Goal: Task Accomplishment & Management: Use online tool/utility

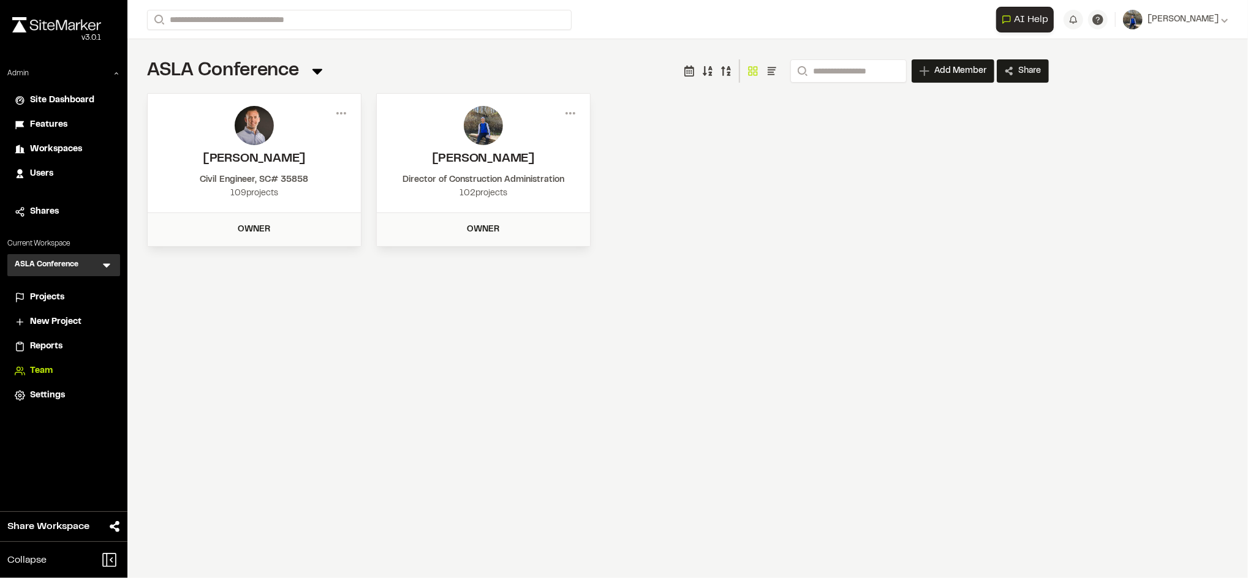
click at [66, 149] on span "Workspaces" at bounding box center [56, 149] width 52 height 13
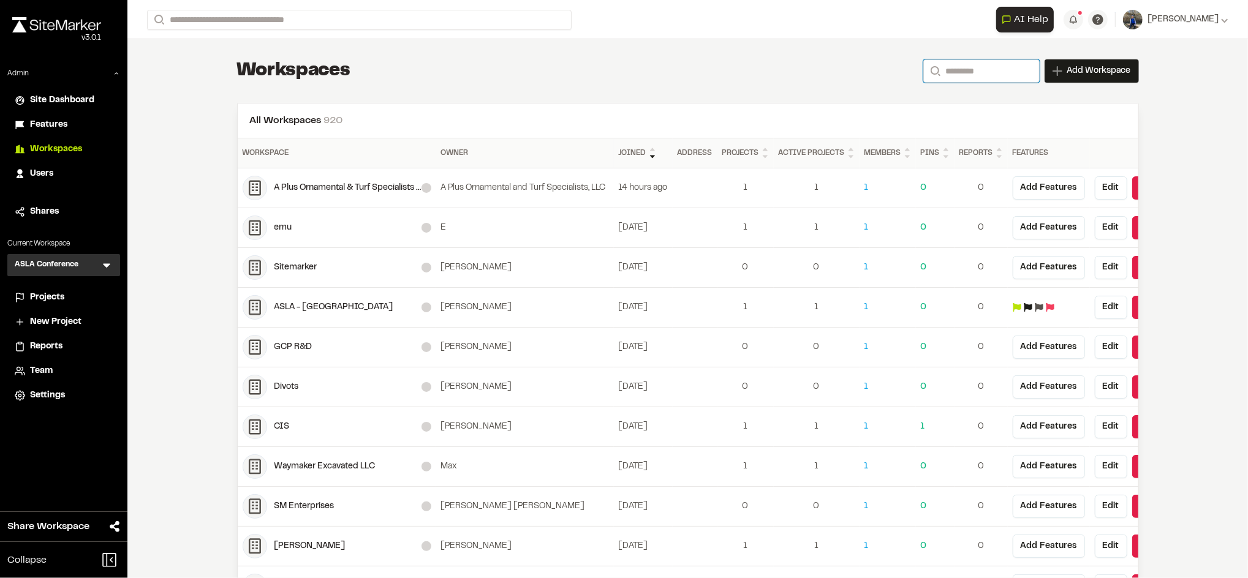
click at [952, 79] on input "Search" at bounding box center [981, 70] width 116 height 23
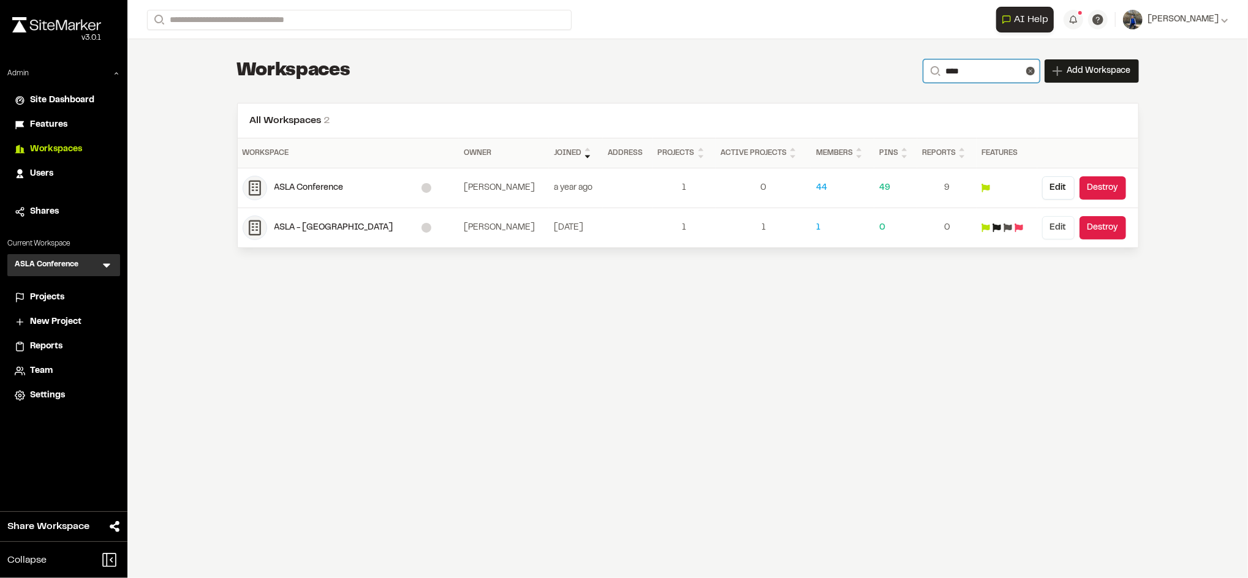
type input "****"
click at [1053, 233] on button "Edit" at bounding box center [1058, 227] width 32 height 23
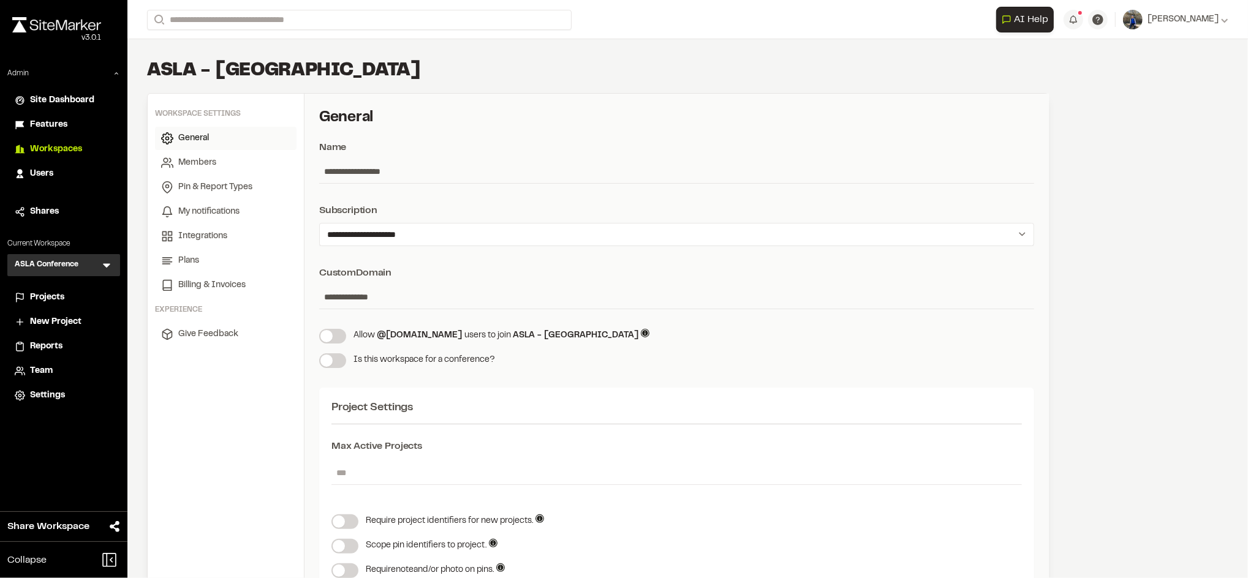
click at [331, 332] on label at bounding box center [332, 336] width 27 height 15
click at [390, 298] on input "**********" at bounding box center [676, 296] width 715 height 23
click at [452, 274] on div "Custom Domain" at bounding box center [676, 273] width 715 height 15
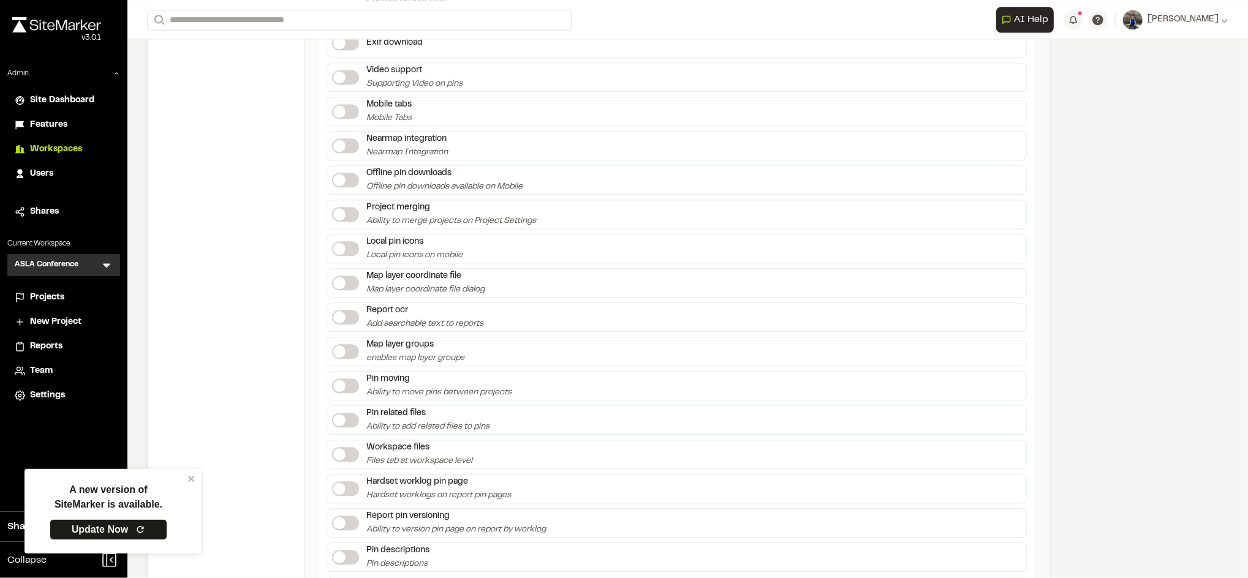
scroll to position [2225, 0]
click at [192, 478] on icon "close" at bounding box center [191, 479] width 6 height 6
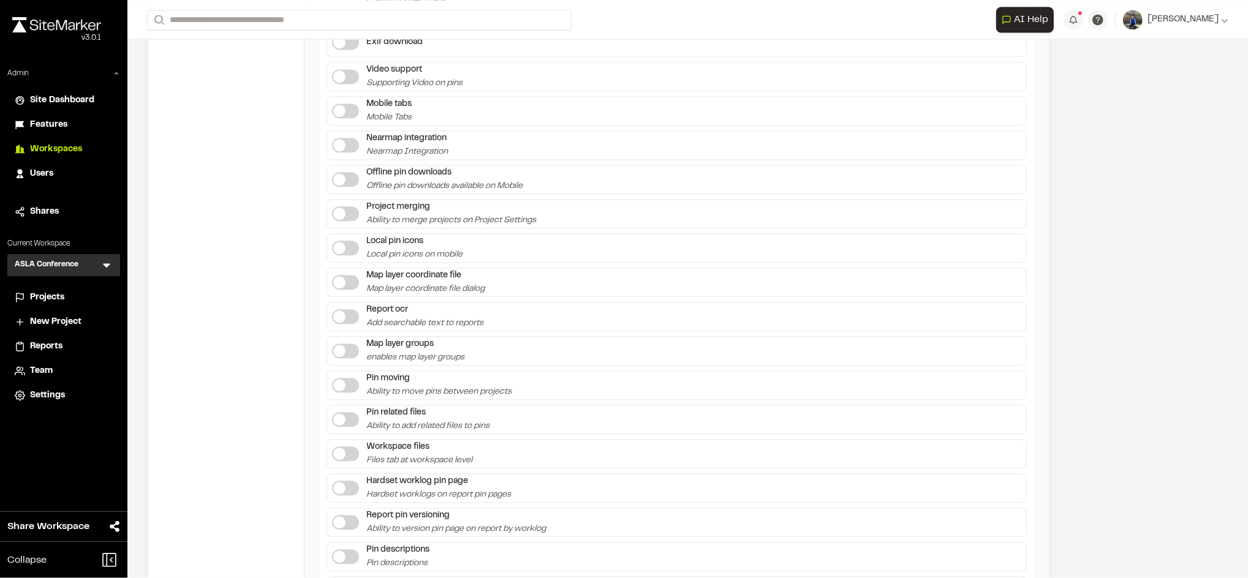
scroll to position [2447, 0]
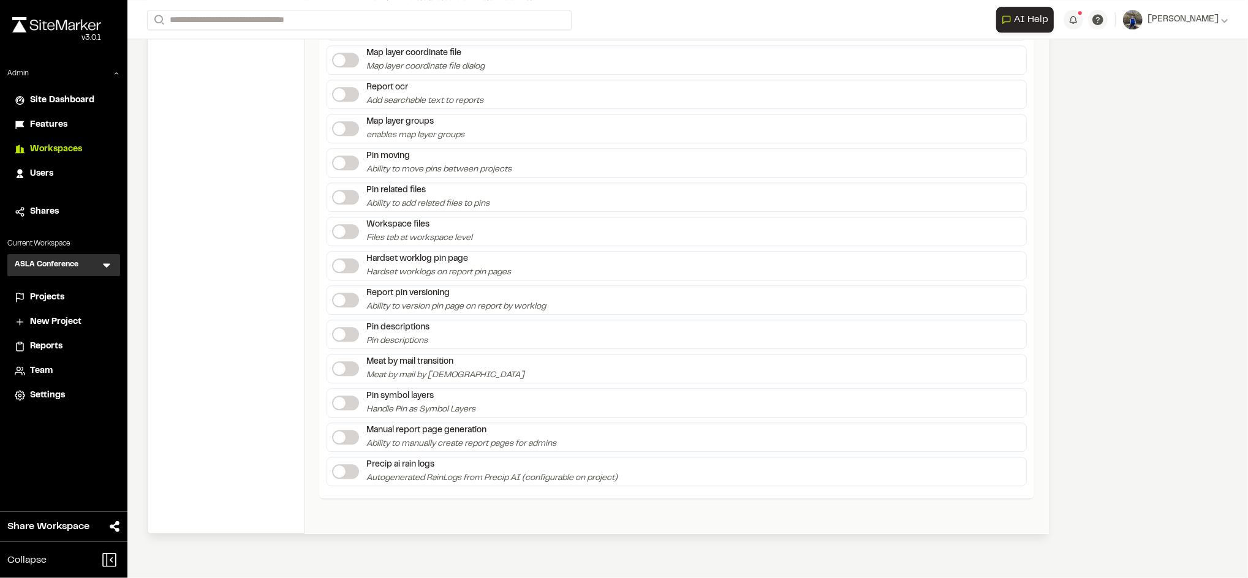
click at [345, 439] on span at bounding box center [339, 437] width 12 height 12
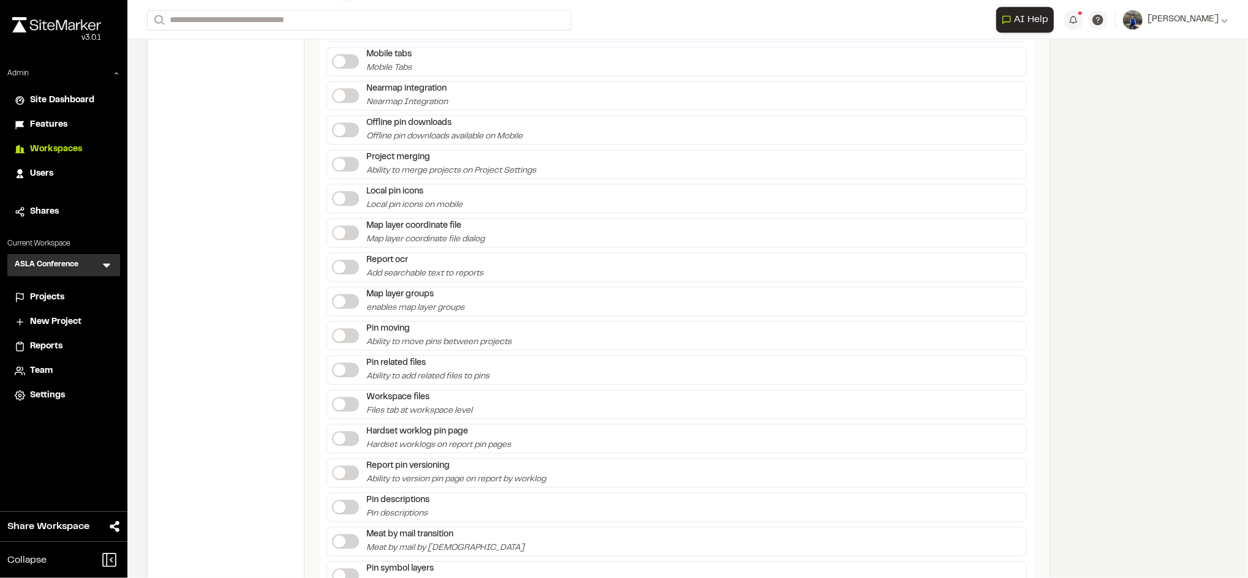
scroll to position [2273, 0]
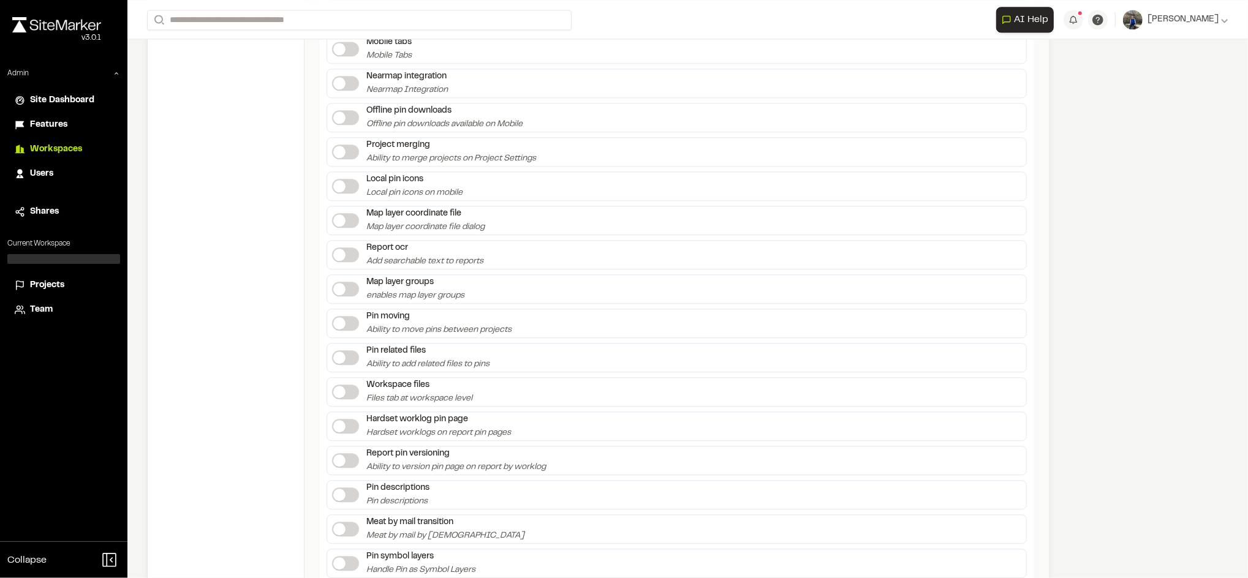
scroll to position [2286, 0]
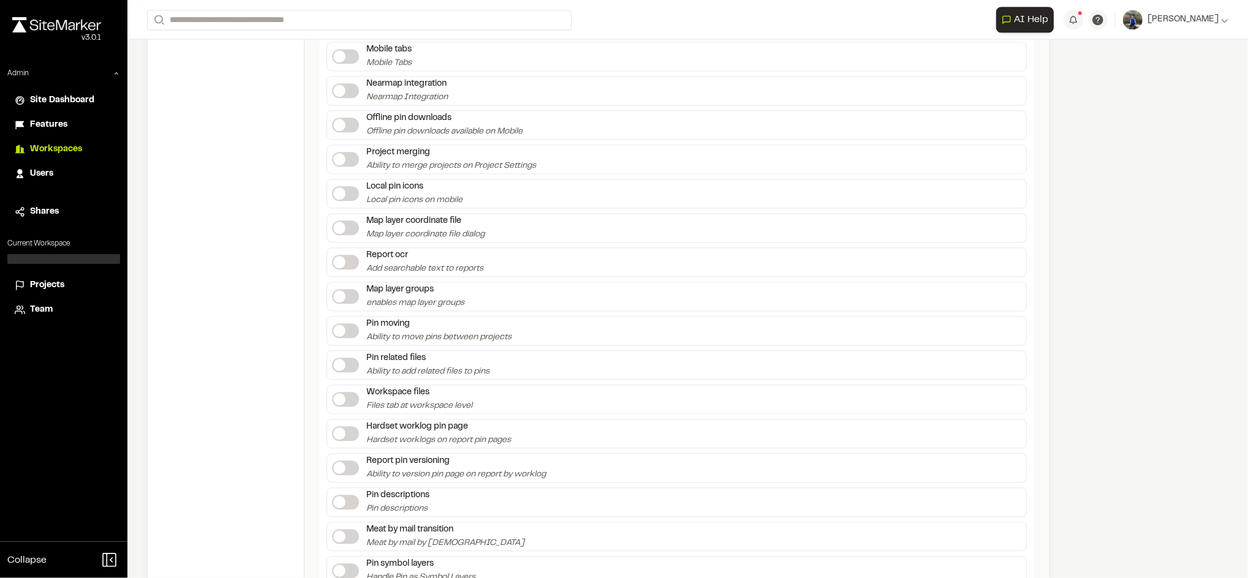
scroll to position [2318, 0]
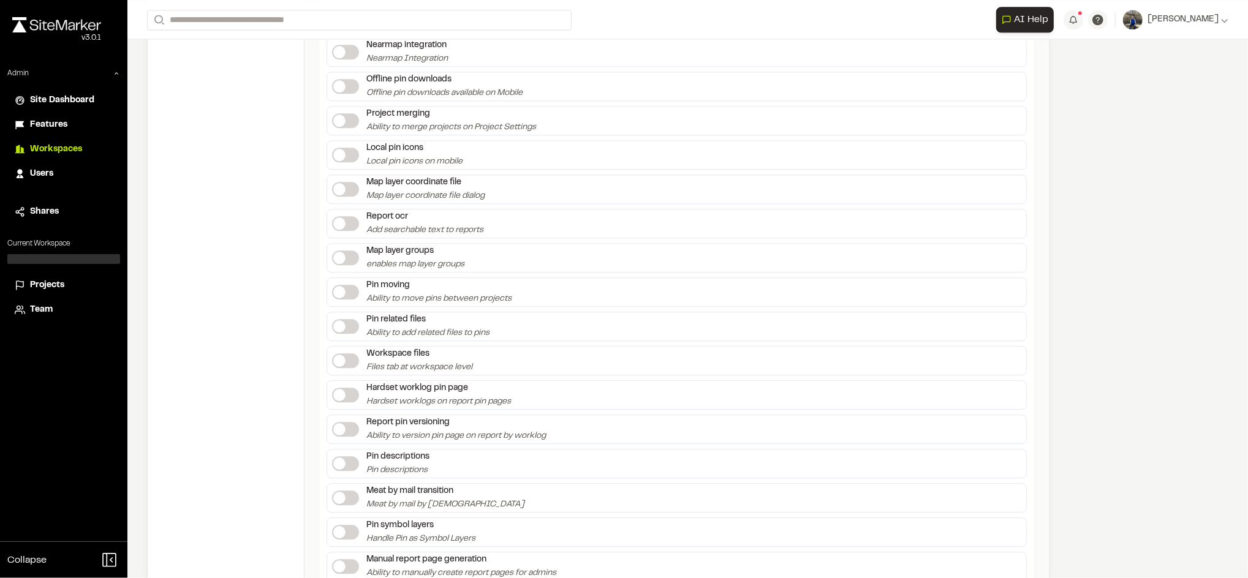
click at [345, 326] on span at bounding box center [339, 326] width 12 height 12
click at [346, 285] on label at bounding box center [345, 292] width 27 height 15
click at [345, 252] on span at bounding box center [339, 258] width 12 height 12
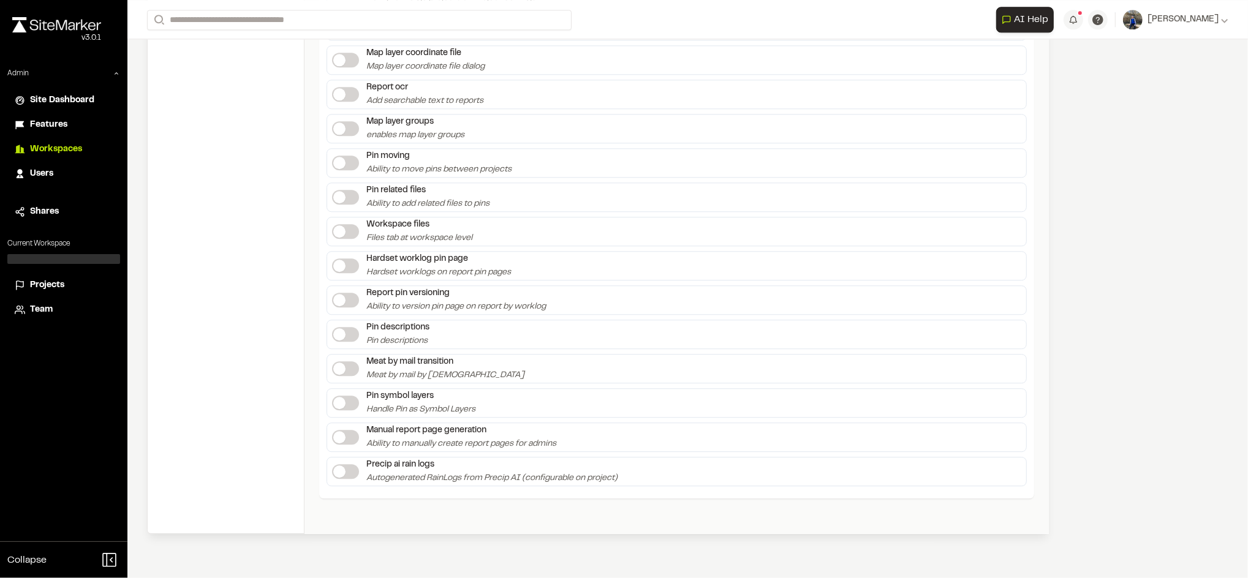
click at [37, 281] on span "Projects" at bounding box center [47, 285] width 34 height 13
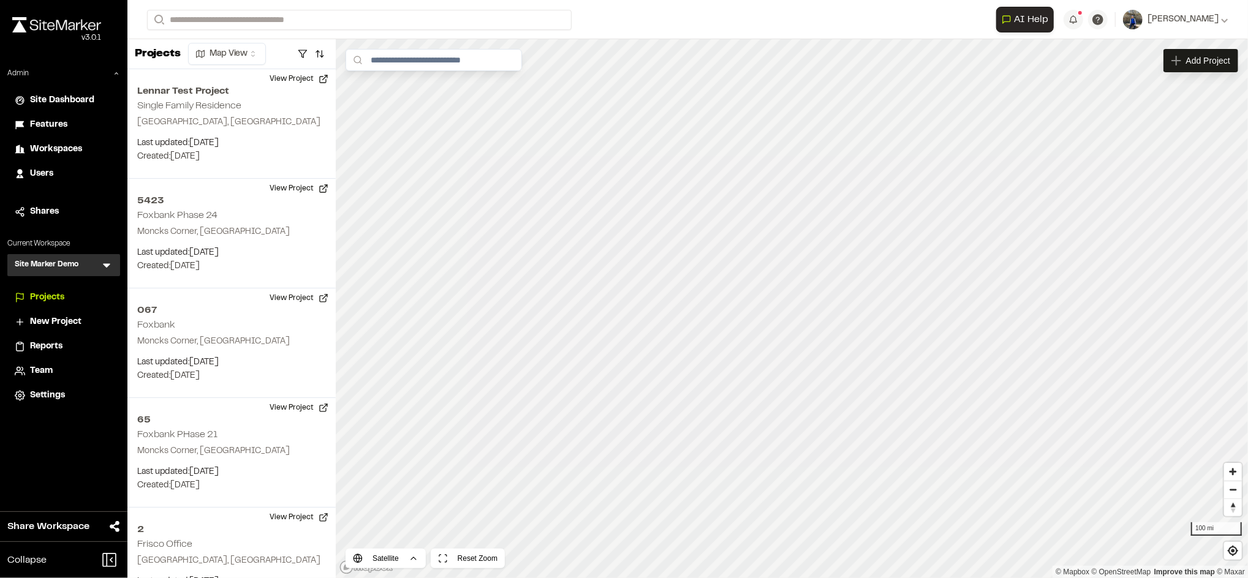
click at [111, 270] on icon at bounding box center [106, 265] width 12 height 12
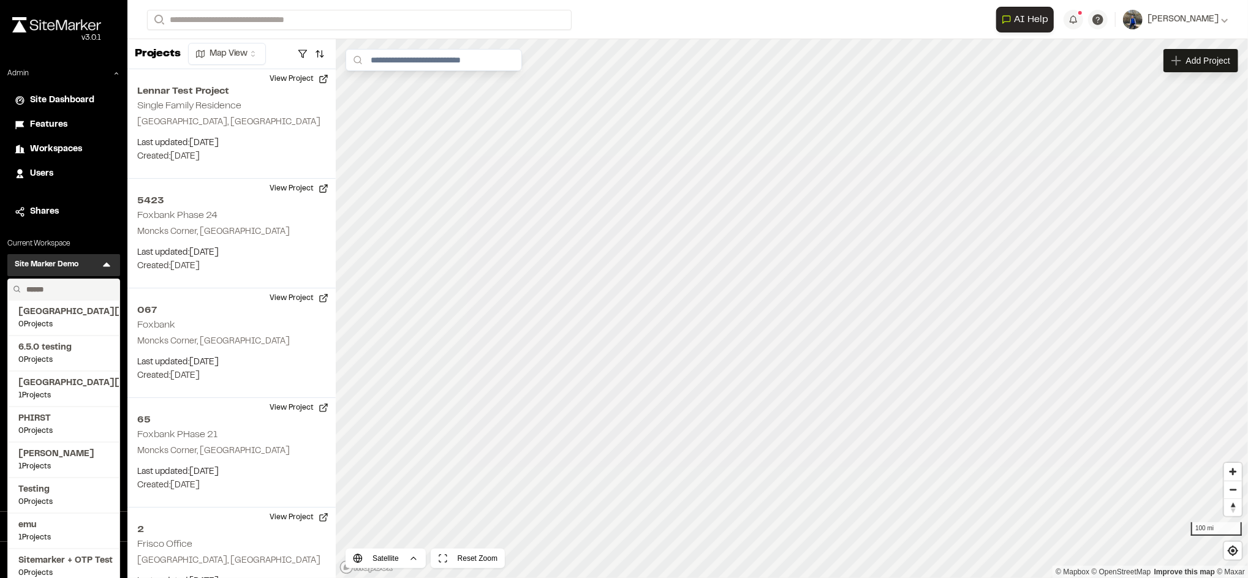
click at [62, 287] on input "text" at bounding box center [67, 289] width 93 height 21
type input "****"
click at [42, 427] on span "161 Projects" at bounding box center [63, 431] width 91 height 11
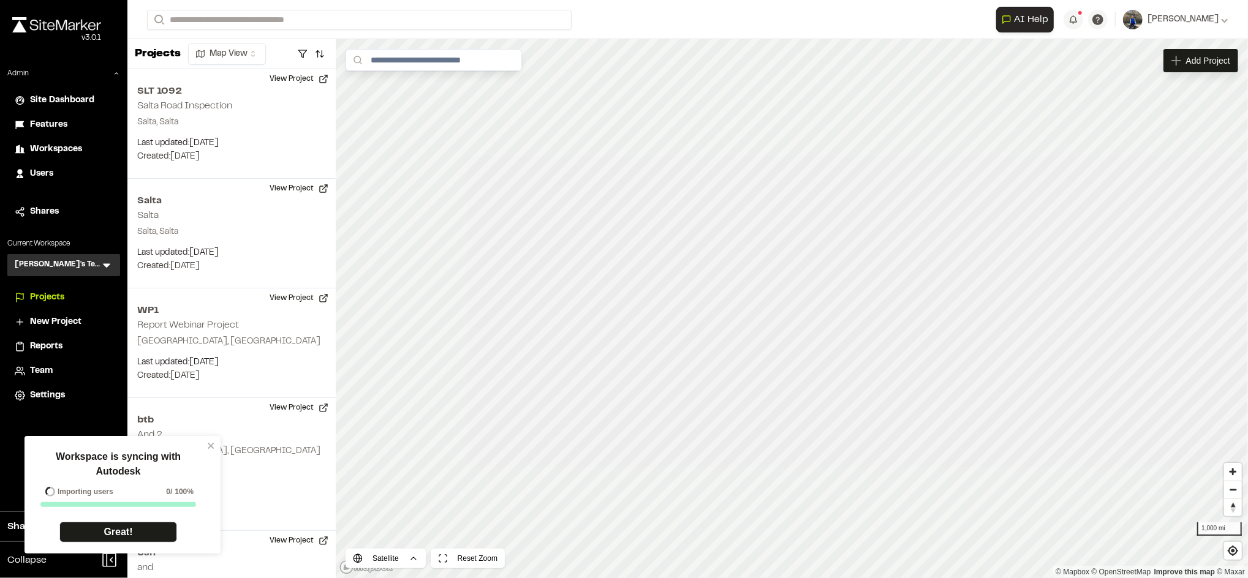
click at [206, 446] on div "Workspace is syncing with Autodesk Importing users 0 / 100% Great!" at bounding box center [118, 496] width 178 height 110
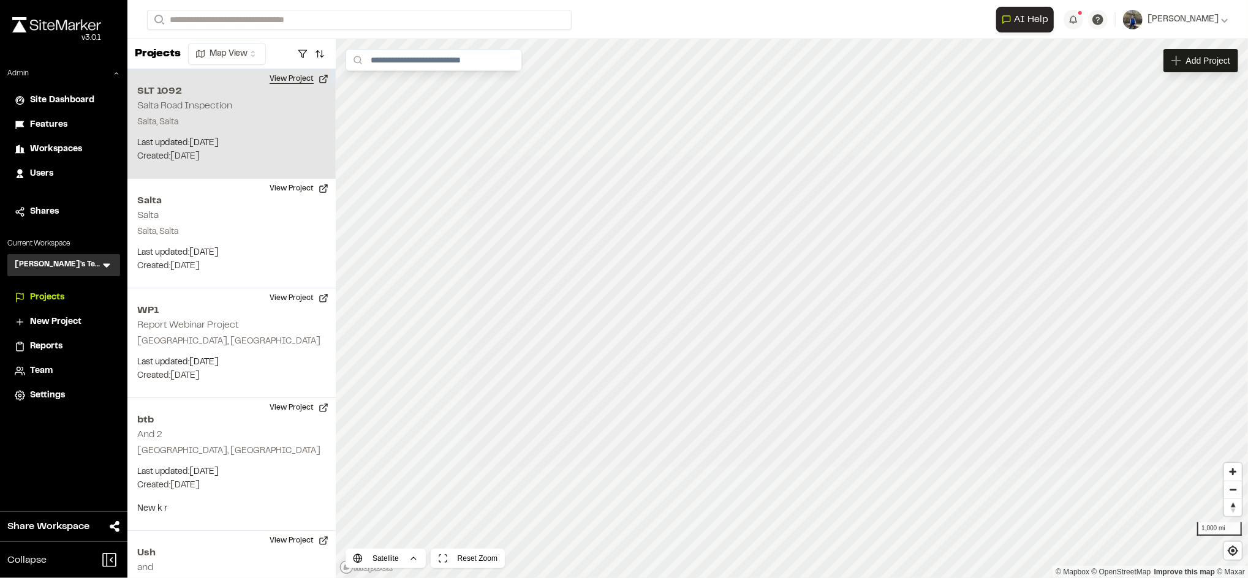
click at [296, 75] on button "View Project" at bounding box center [298, 79] width 73 height 20
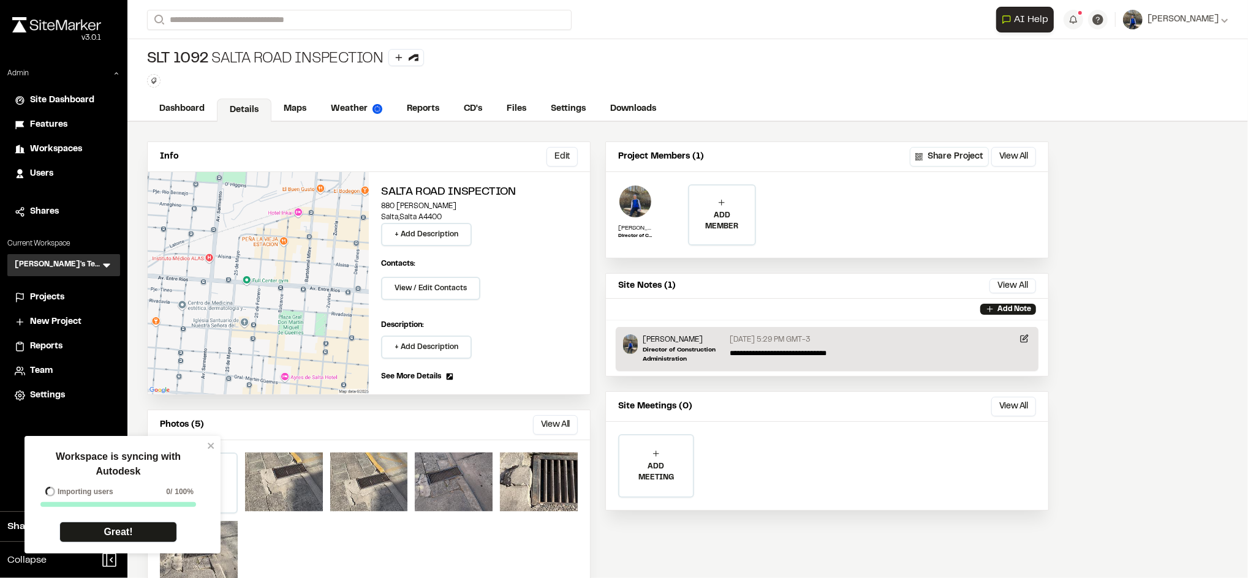
click at [213, 438] on div "Workspace is syncing with Autodesk Importing users 0 / 100% Great!" at bounding box center [122, 495] width 196 height 118
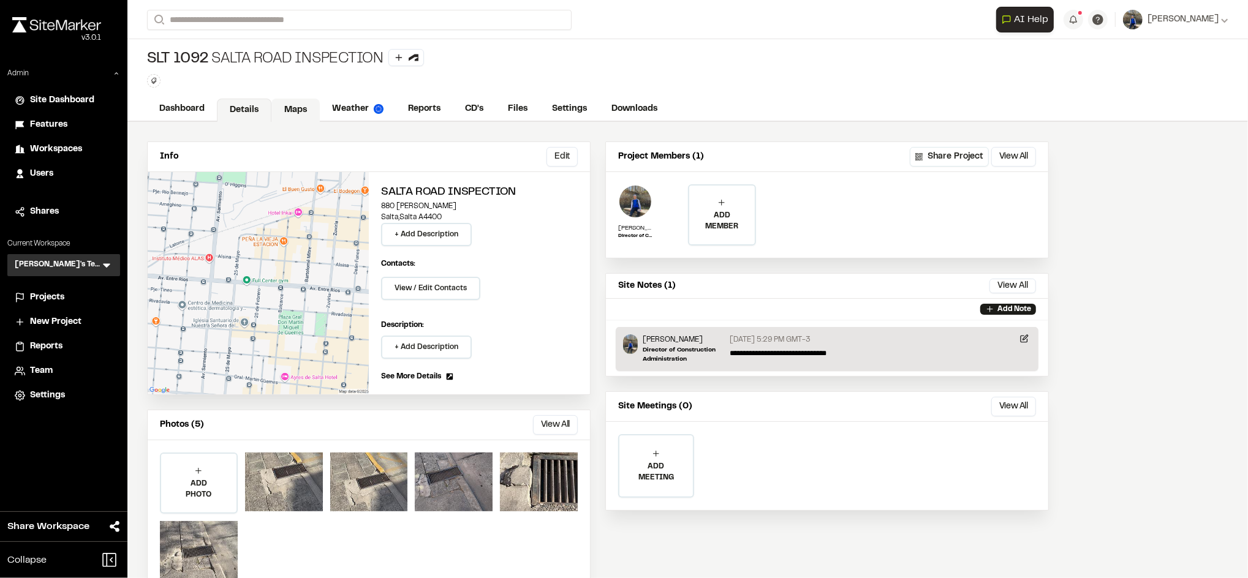
drag, startPoint x: 292, startPoint y: 110, endPoint x: 300, endPoint y: 110, distance: 8.0
click at [292, 110] on link "Maps" at bounding box center [295, 110] width 48 height 23
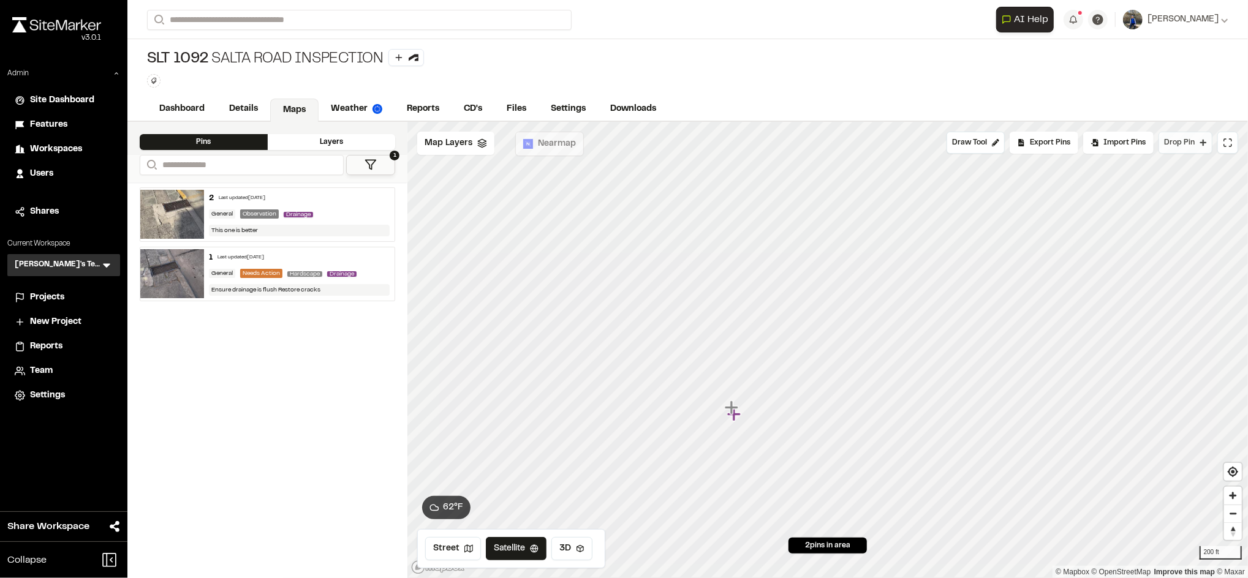
click at [1202, 147] on button "Drop Pin" at bounding box center [1185, 143] width 54 height 22
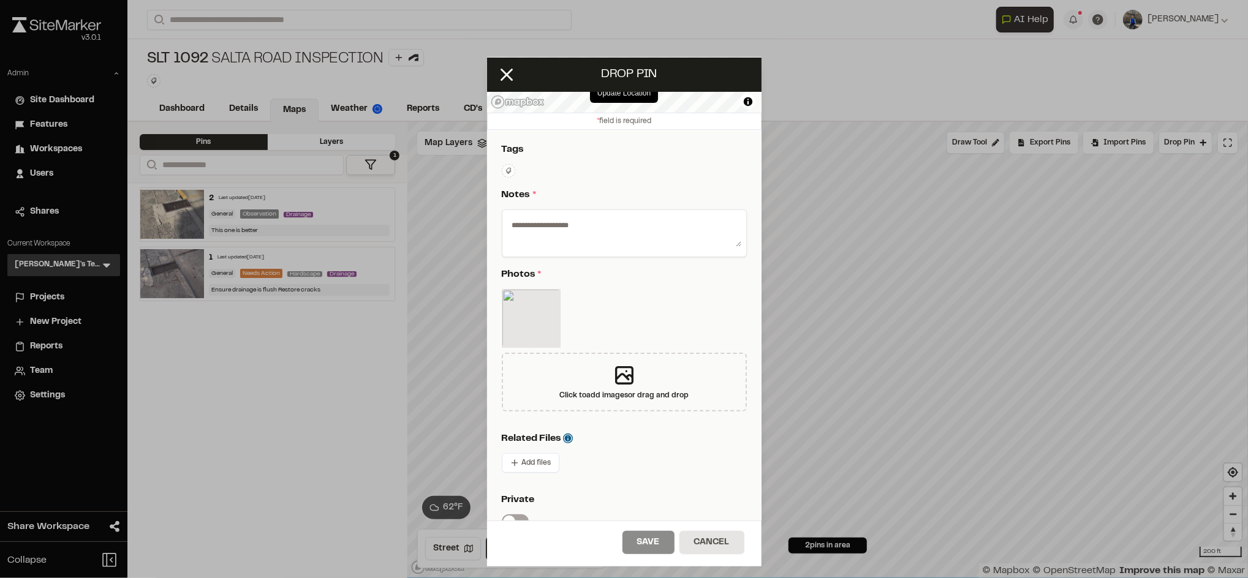
scroll to position [118, 0]
click at [702, 540] on button "Cancel" at bounding box center [711, 542] width 65 height 23
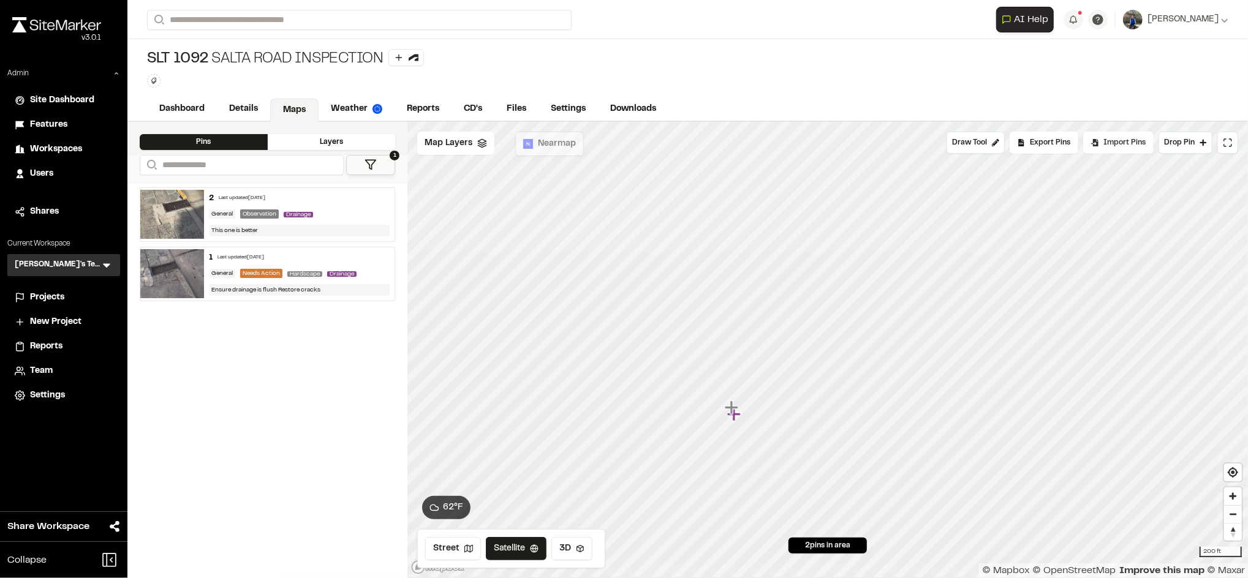
click at [1110, 146] on span "Import Pins" at bounding box center [1124, 142] width 42 height 11
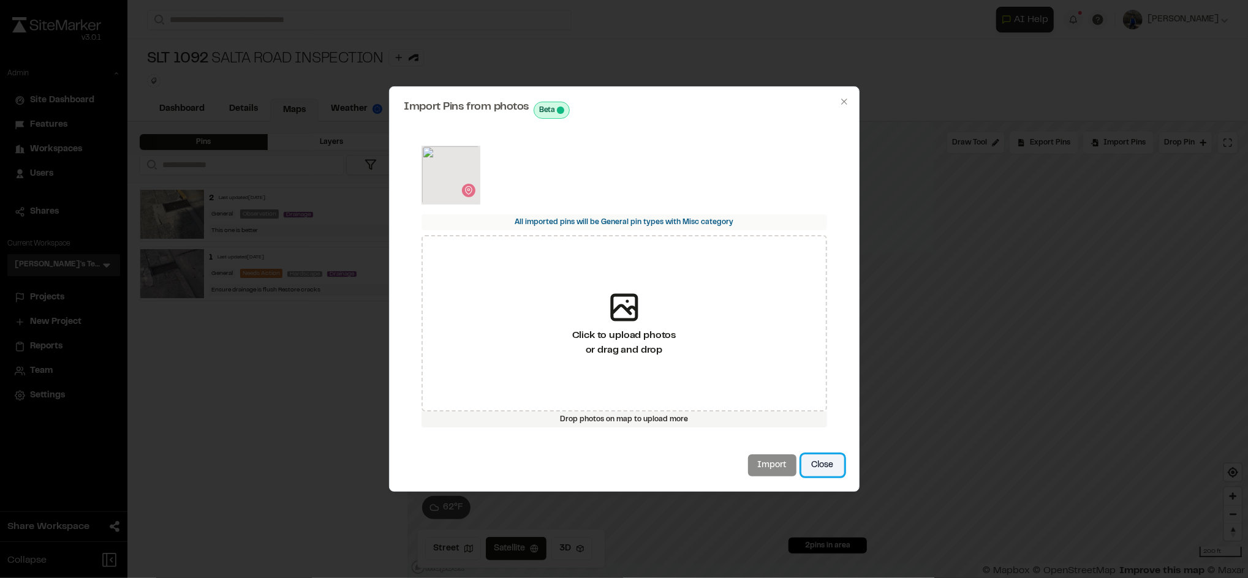
click at [821, 462] on button "Close" at bounding box center [822, 465] width 43 height 22
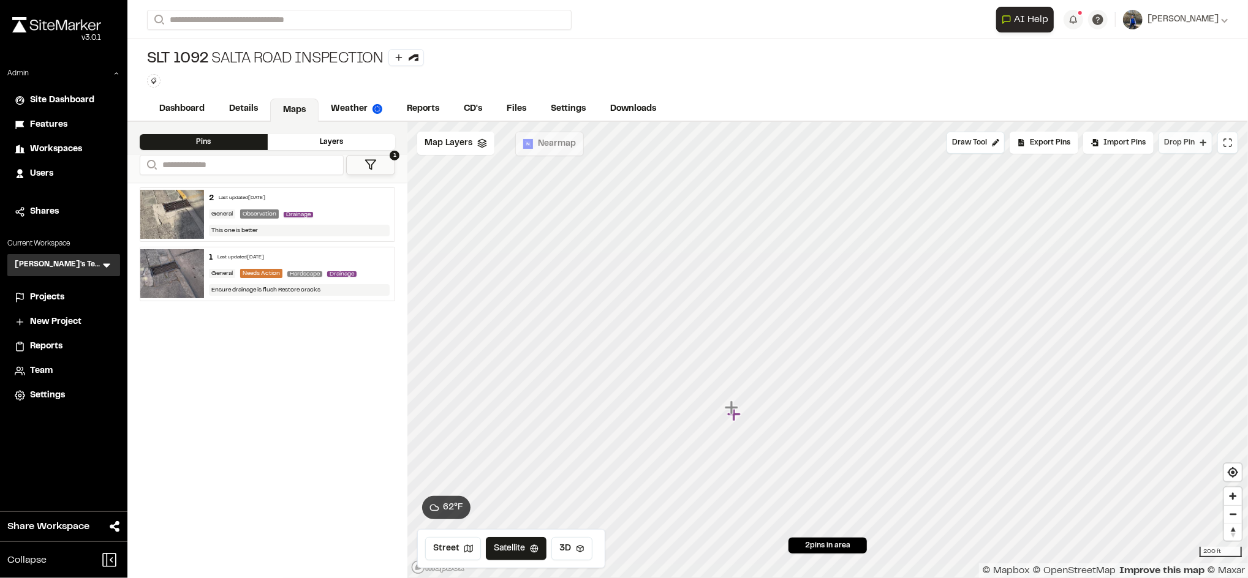
click at [1172, 148] on span "Drop Pin" at bounding box center [1179, 142] width 31 height 11
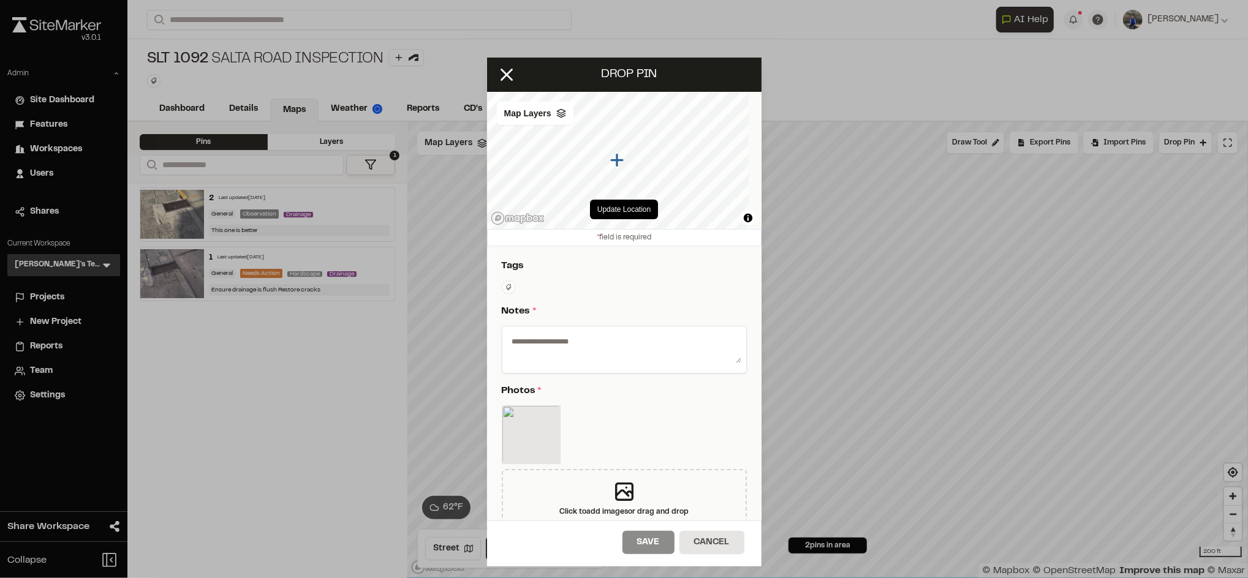
scroll to position [100, 0]
